Goal: Navigation & Orientation: Find specific page/section

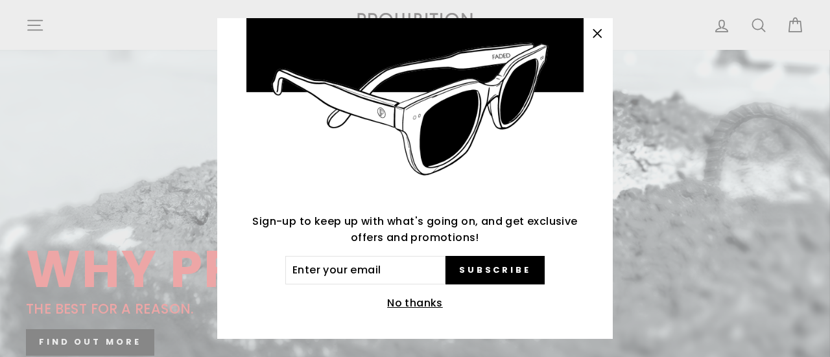
scroll to position [93, 0]
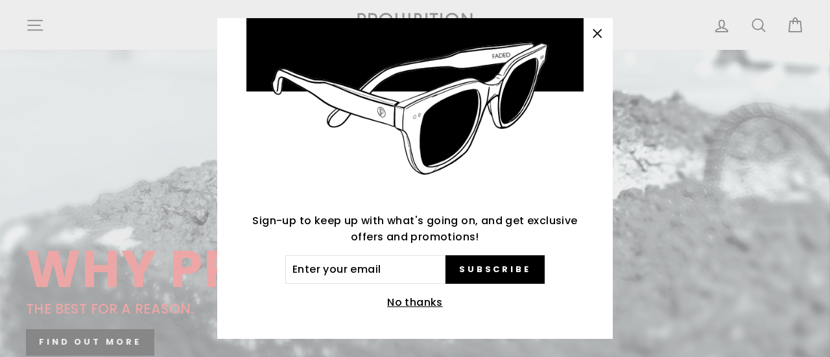
click at [601, 33] on icon "button" at bounding box center [597, 33] width 8 height 8
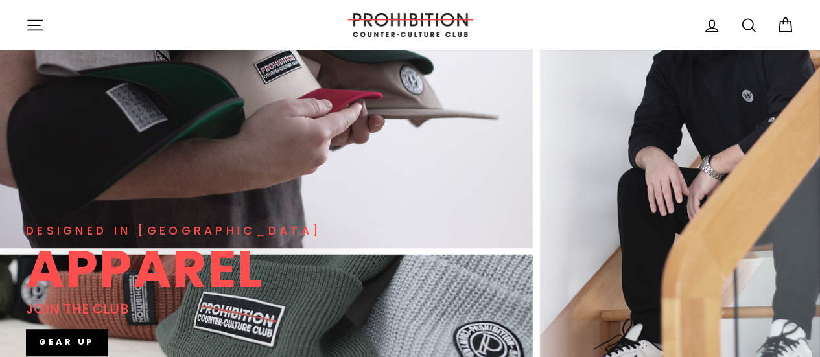
click at [34, 29] on icon "button" at bounding box center [35, 25] width 18 height 18
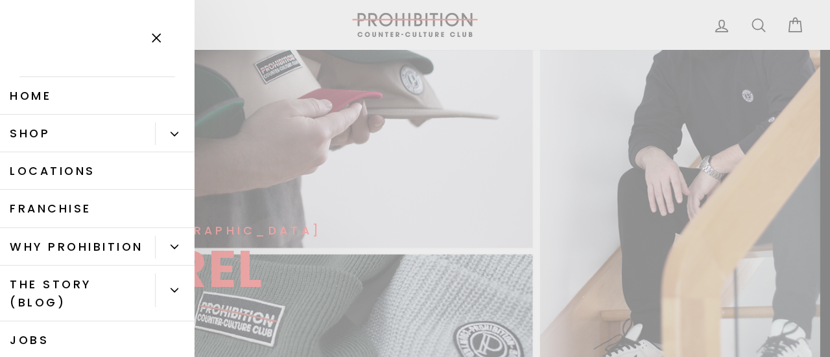
click at [57, 169] on link "Locations" at bounding box center [97, 171] width 194 height 38
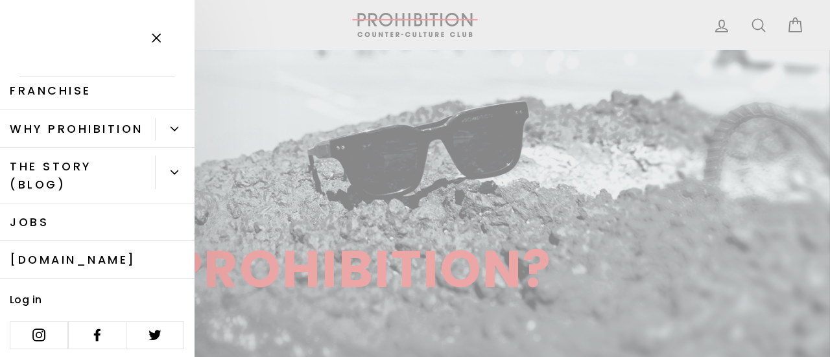
scroll to position [140, 0]
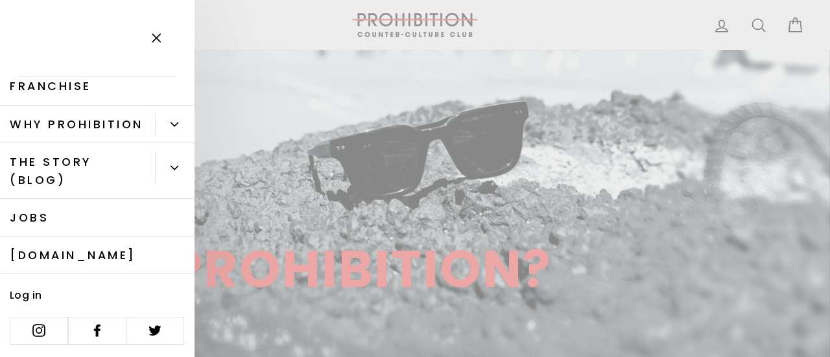
click at [67, 253] on link "[DOMAIN_NAME]" at bounding box center [97, 256] width 194 height 38
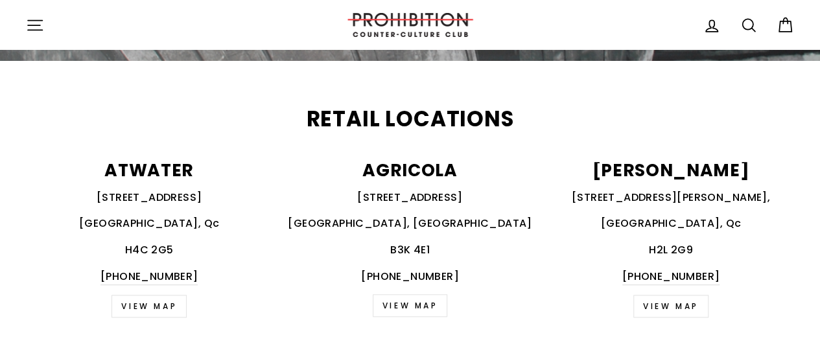
scroll to position [454, 0]
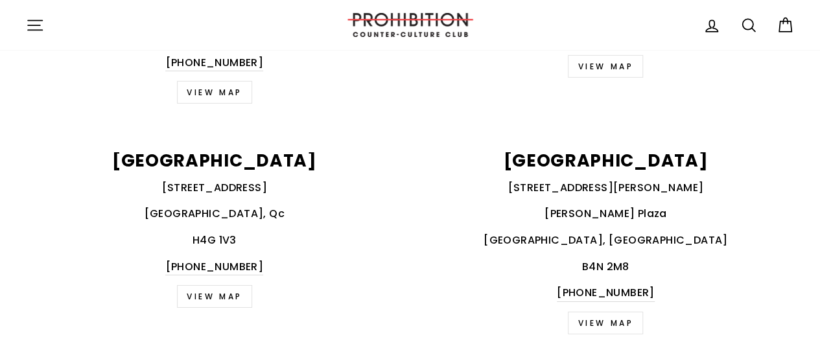
scroll to position [2204, 0]
